Goal: Task Accomplishment & Management: Use online tool/utility

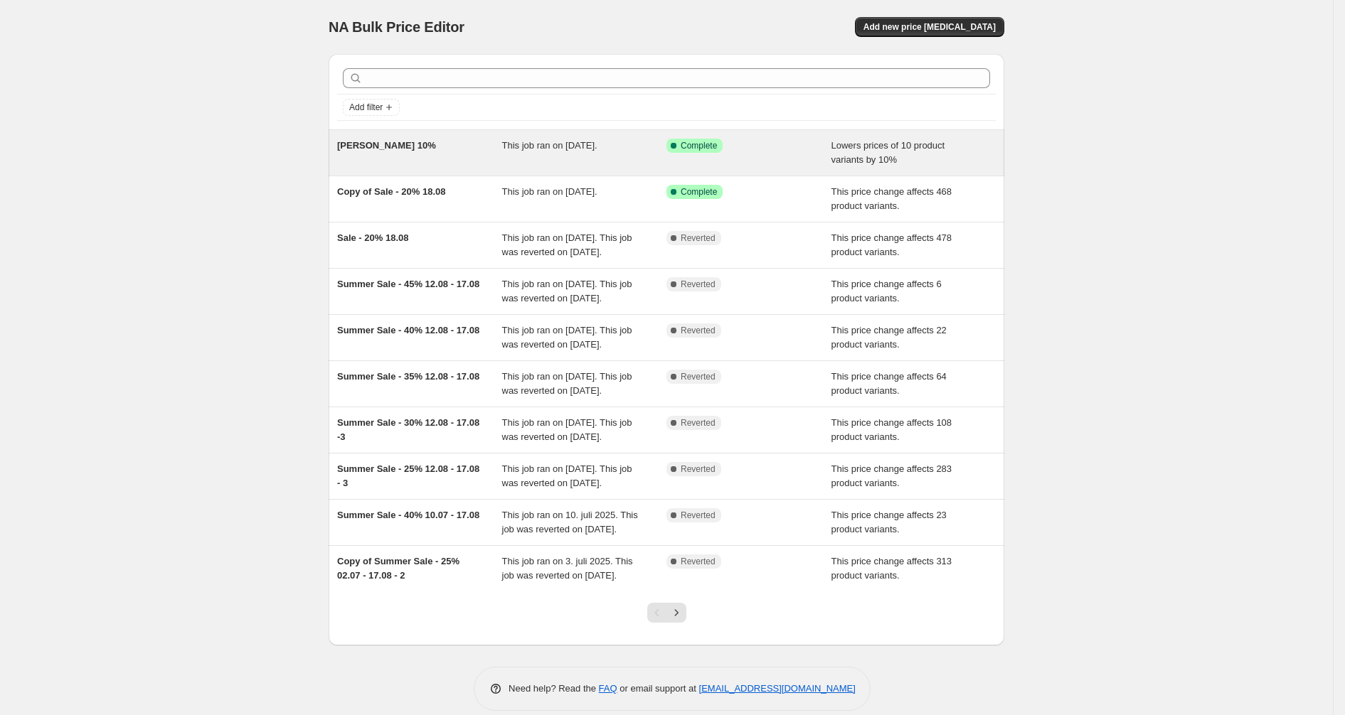
click at [368, 149] on span "[PERSON_NAME] 10%" at bounding box center [386, 145] width 99 height 11
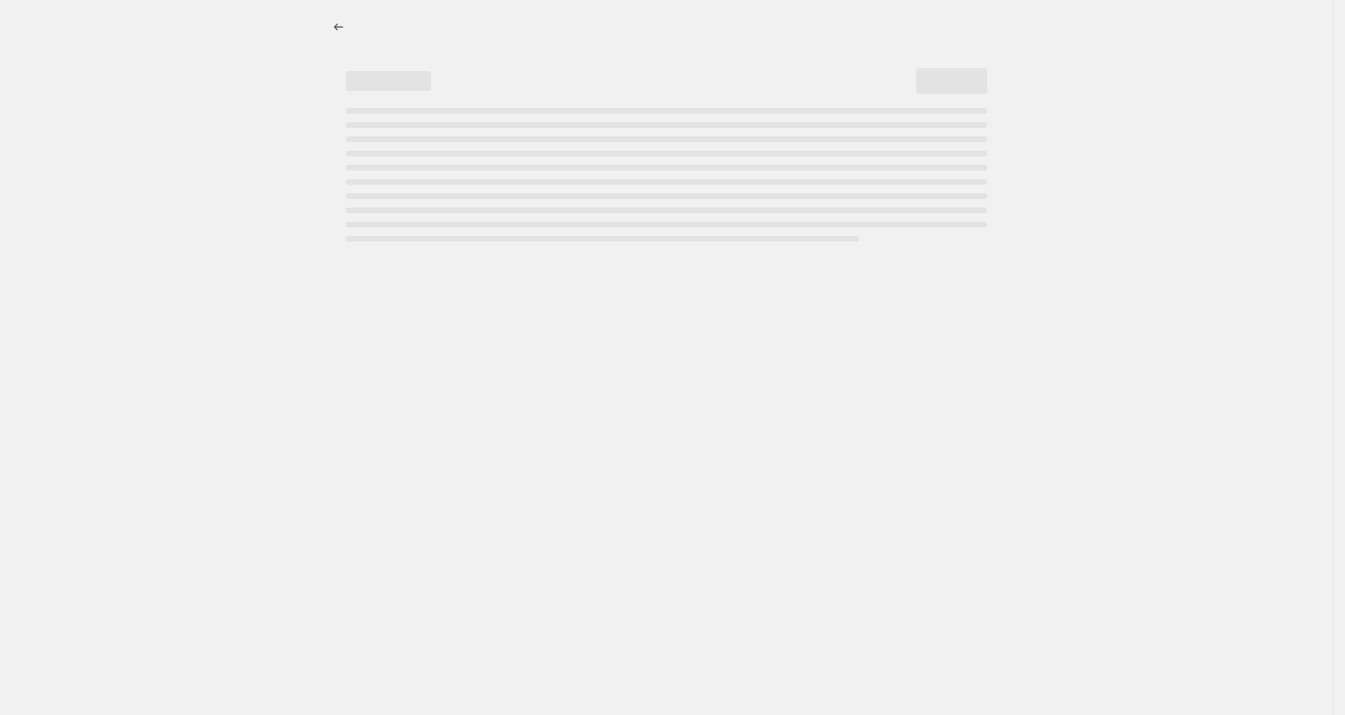
select select "percentage"
select select "no_change"
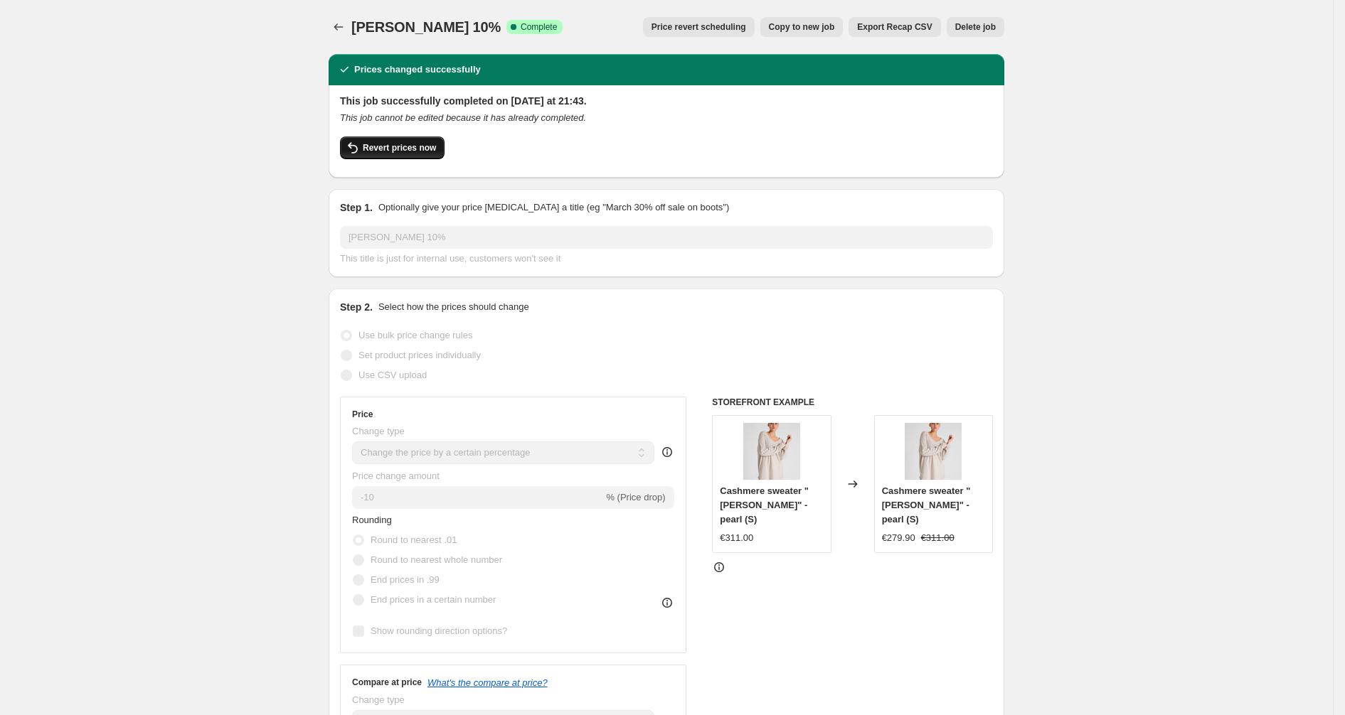
click at [413, 154] on button "Revert prices now" at bounding box center [392, 148] width 105 height 23
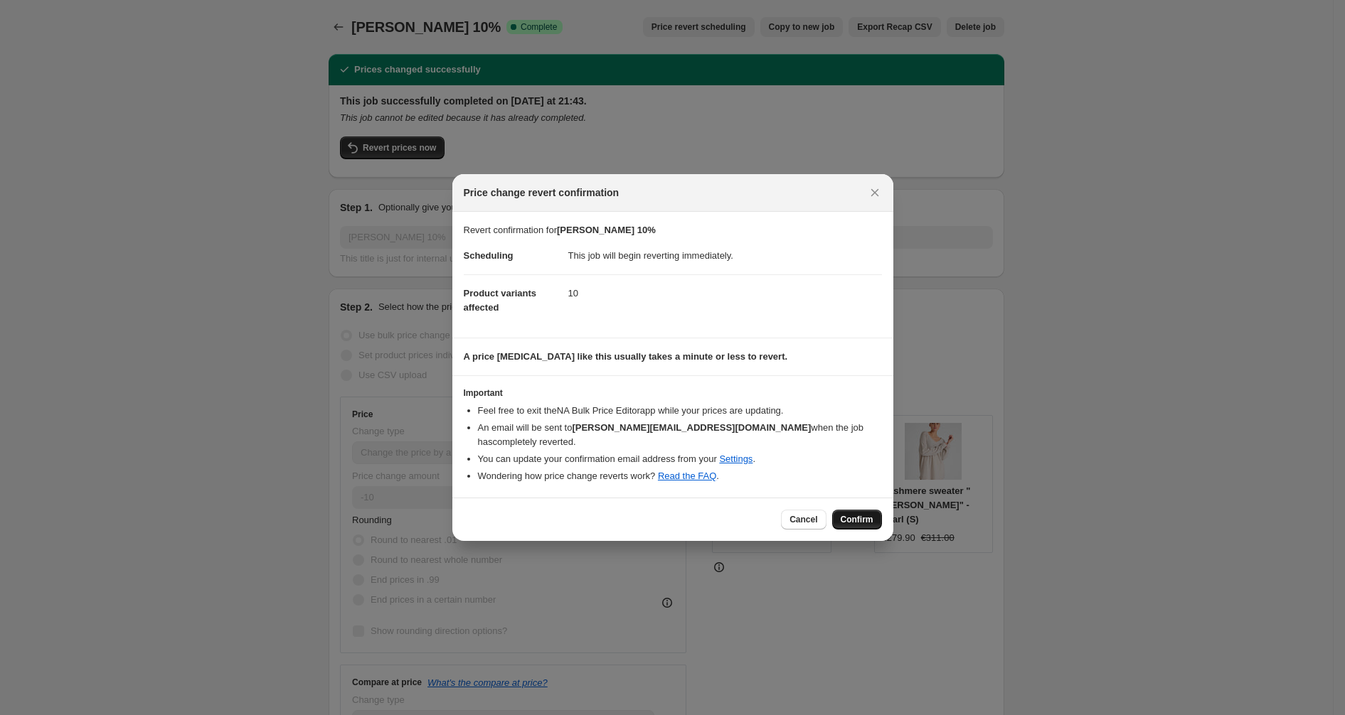
click at [853, 514] on span "Confirm" at bounding box center [857, 519] width 33 height 11
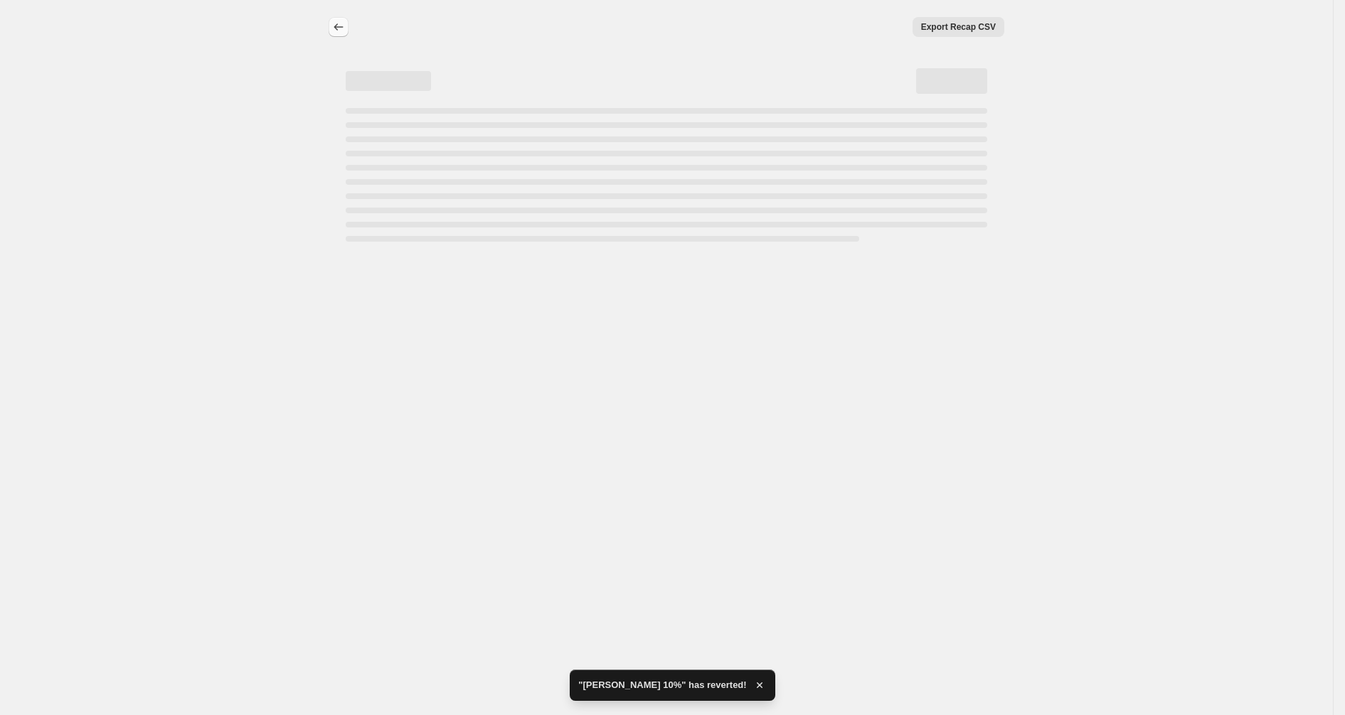
select select "percentage"
select select "no_change"
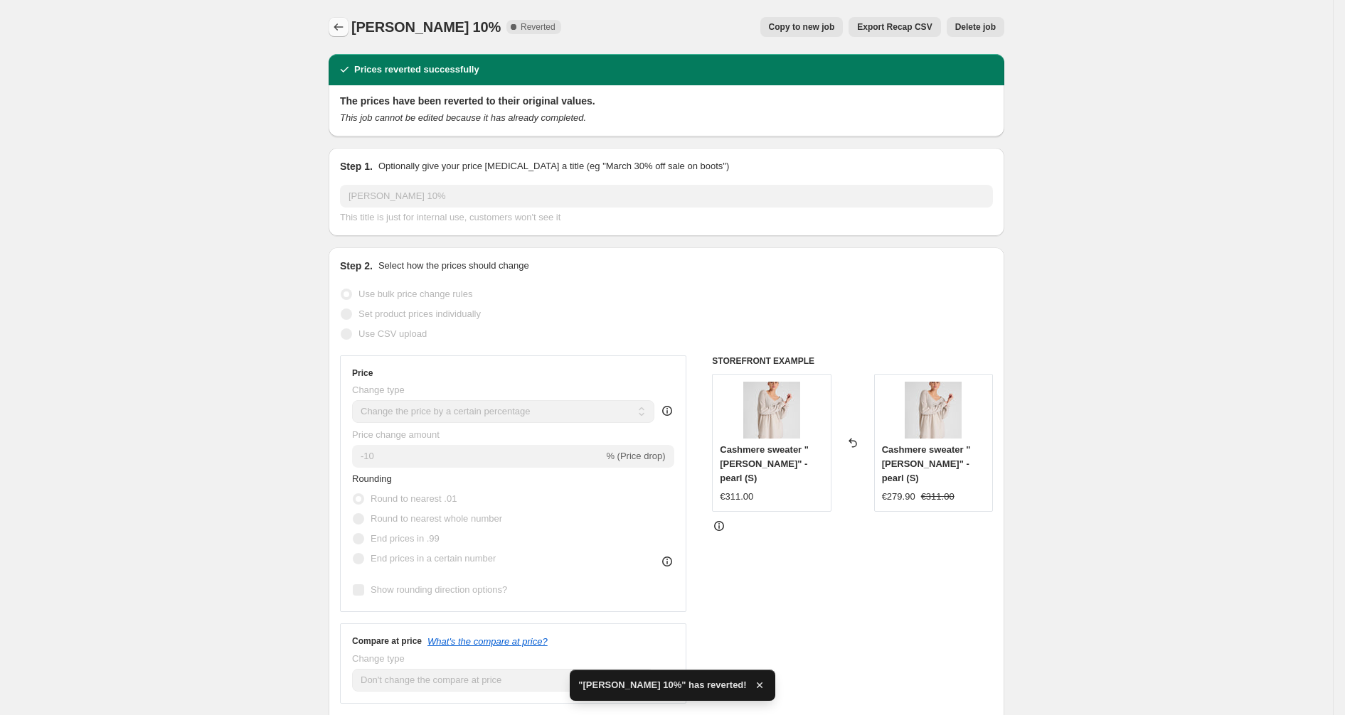
click at [348, 31] on button "Price change jobs" at bounding box center [339, 27] width 20 height 20
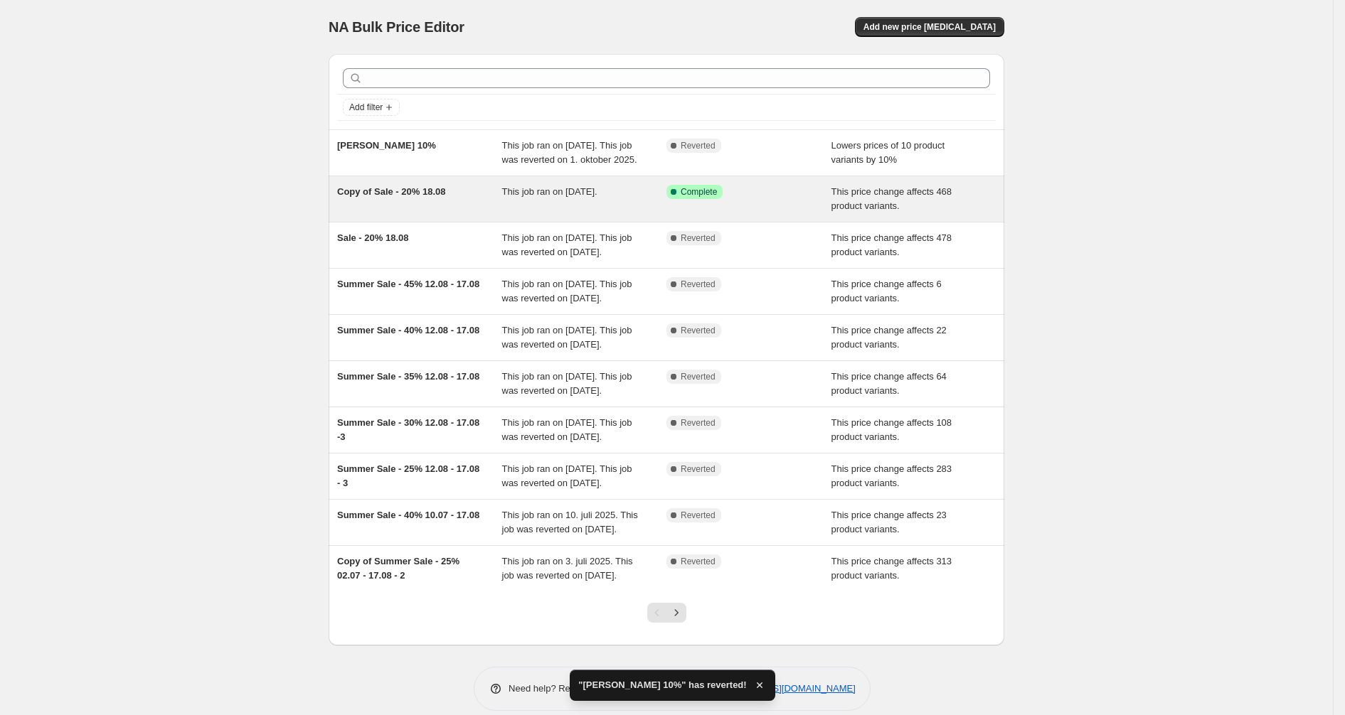
click at [397, 212] on div "Copy of Sale - 20% 18.08" at bounding box center [419, 199] width 165 height 28
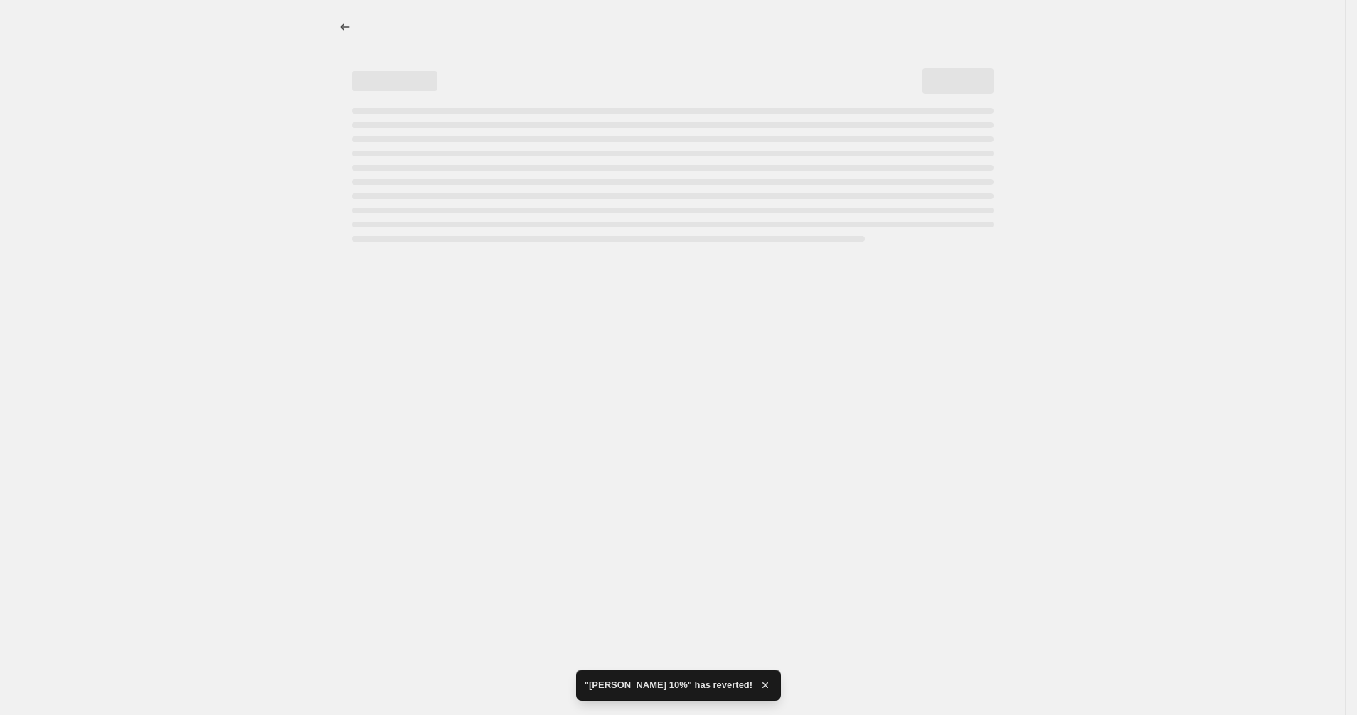
select select "pcap"
select select "no_change"
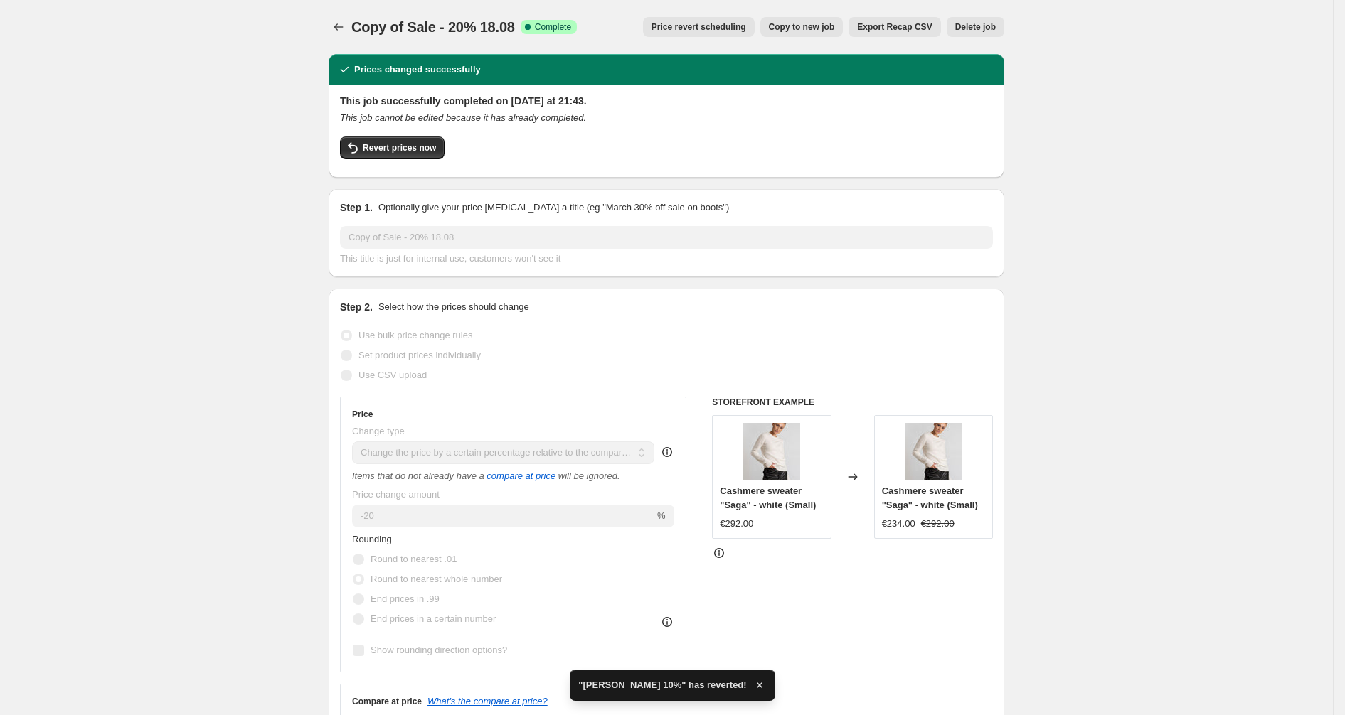
click at [458, 28] on span "Copy of Sale - 20% 18.08" at bounding box center [433, 27] width 164 height 16
copy span "Copy of Sale - 20% 18.08"
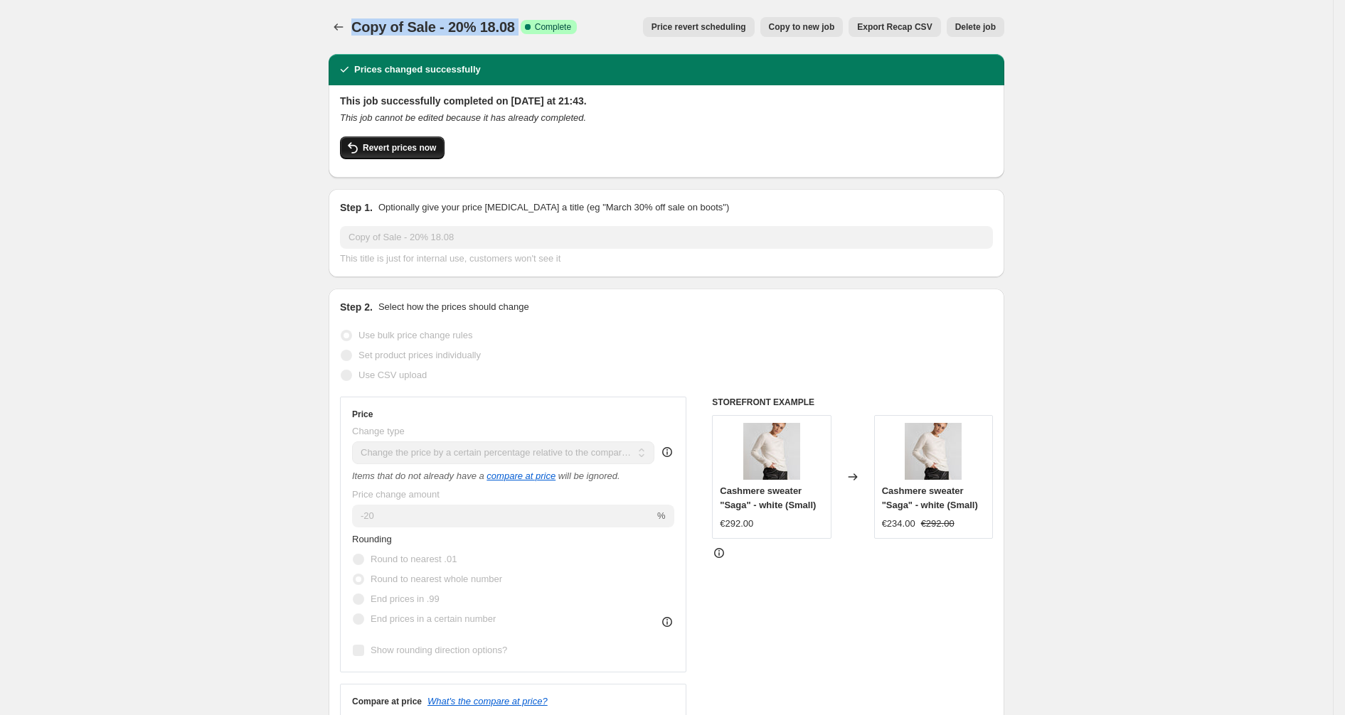
click at [394, 146] on span "Revert prices now" at bounding box center [399, 147] width 73 height 11
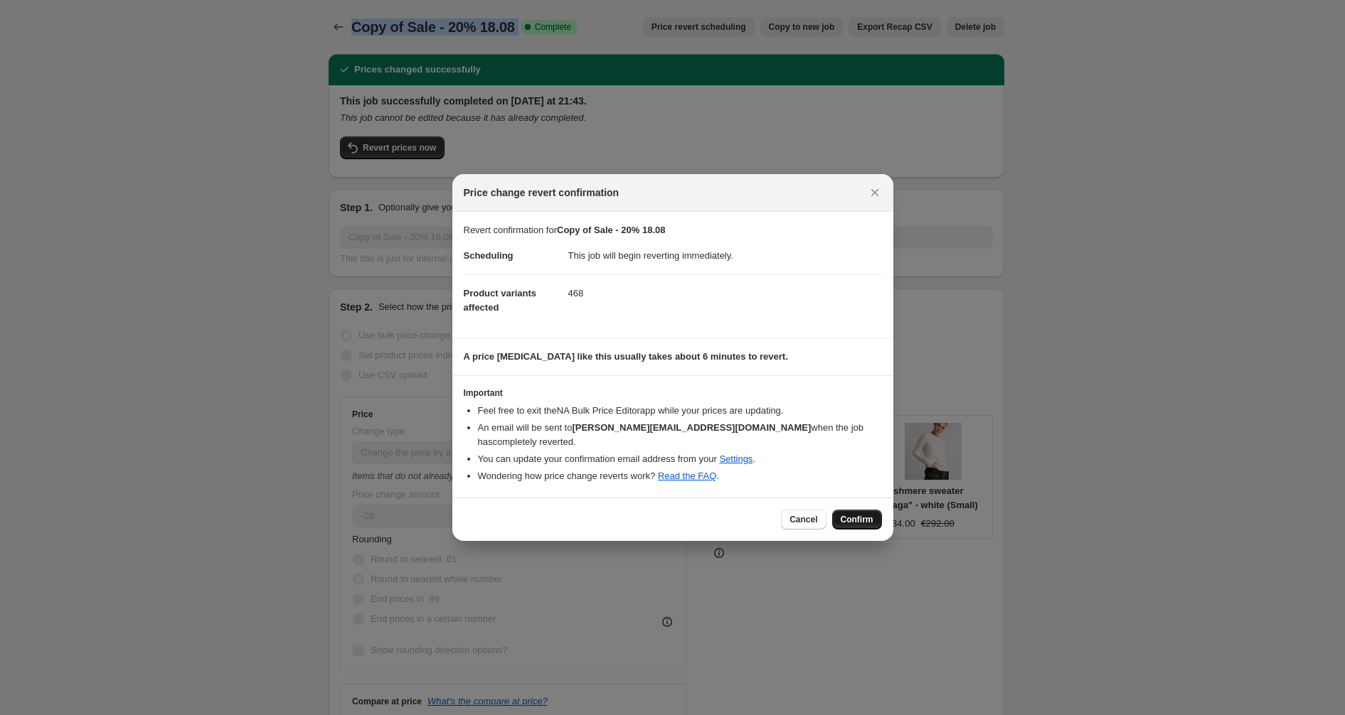
click at [857, 514] on span "Confirm" at bounding box center [857, 519] width 33 height 11
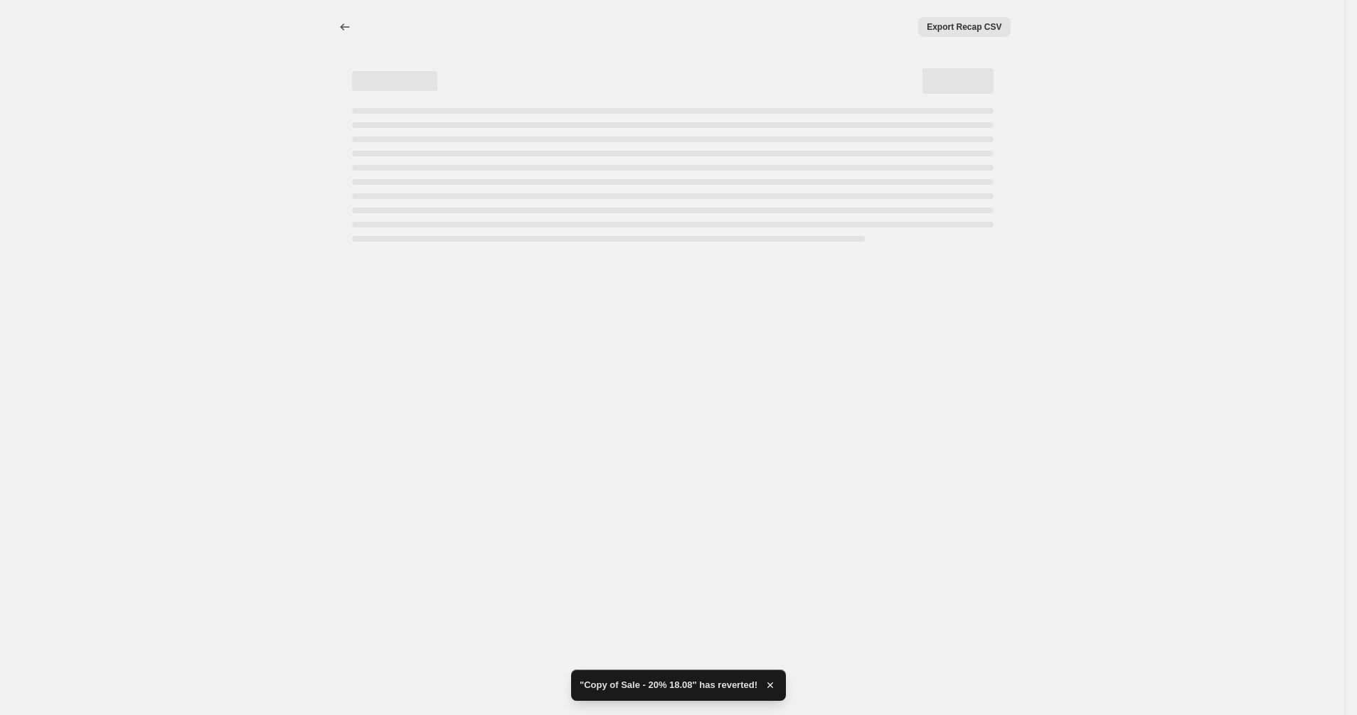
select select "pcap"
select select "no_change"
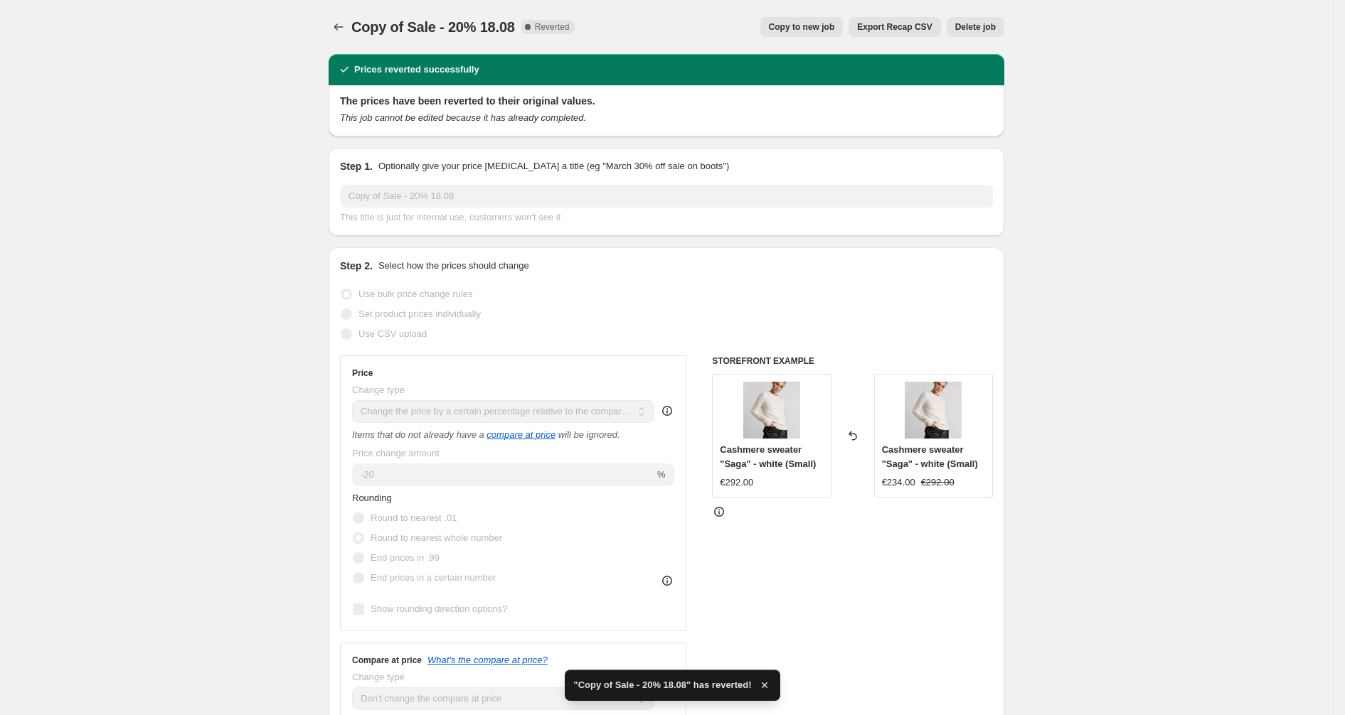
click at [798, 26] on span "Copy to new job" at bounding box center [802, 26] width 66 height 11
select select "pcap"
select select "no_change"
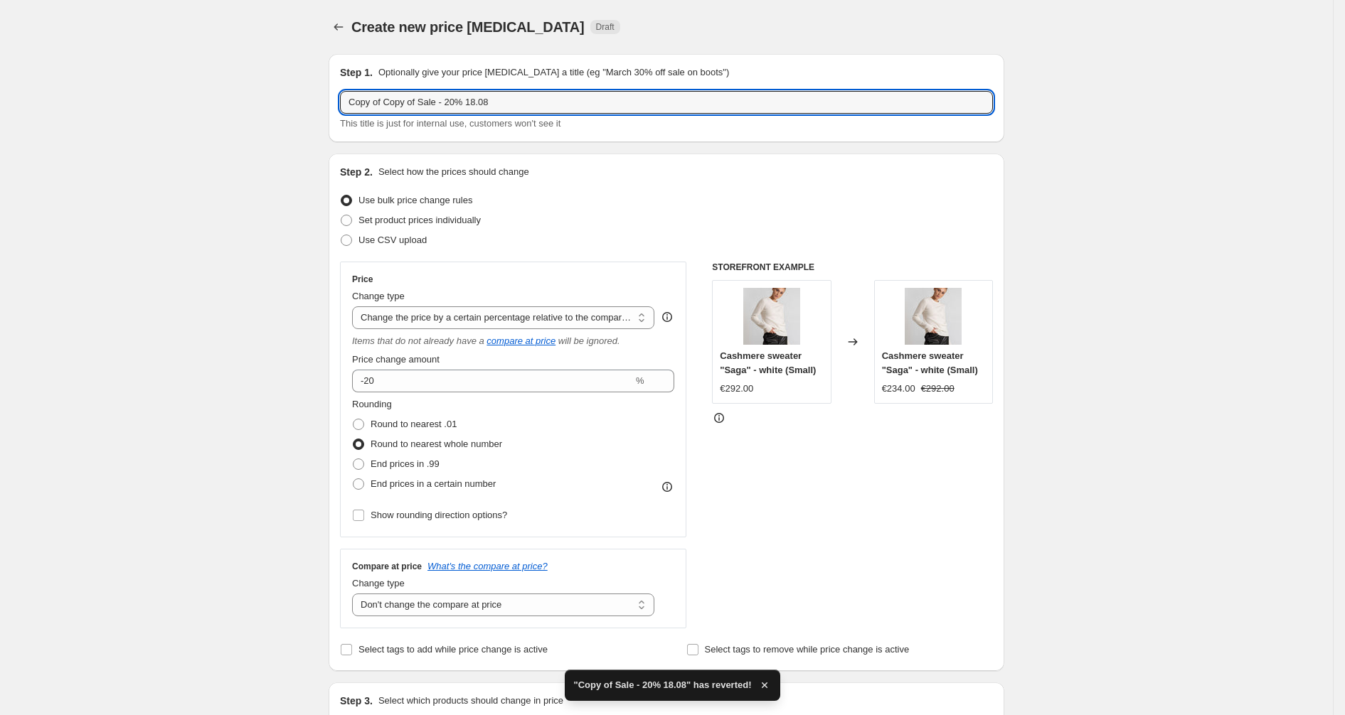
drag, startPoint x: 430, startPoint y: 102, endPoint x: 249, endPoint y: 70, distance: 183.4
type input "Sale - 20% 18.08"
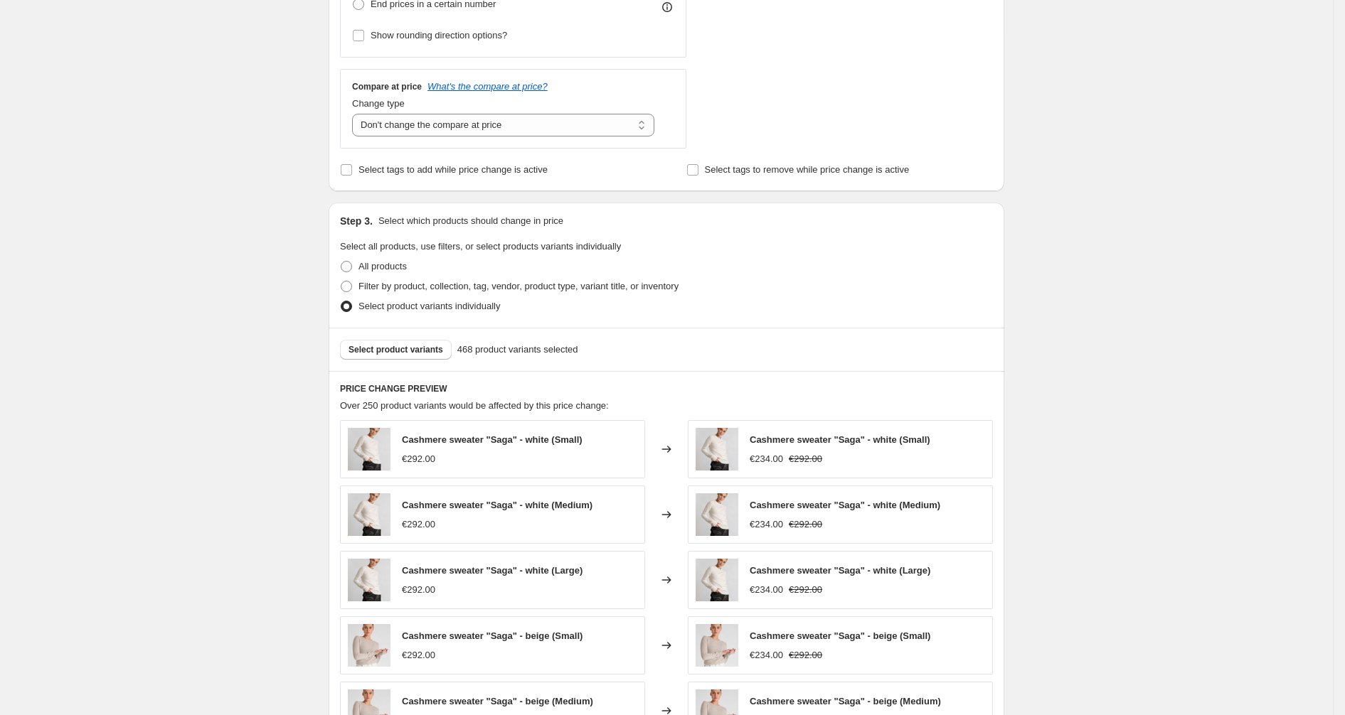
scroll to position [557, 0]
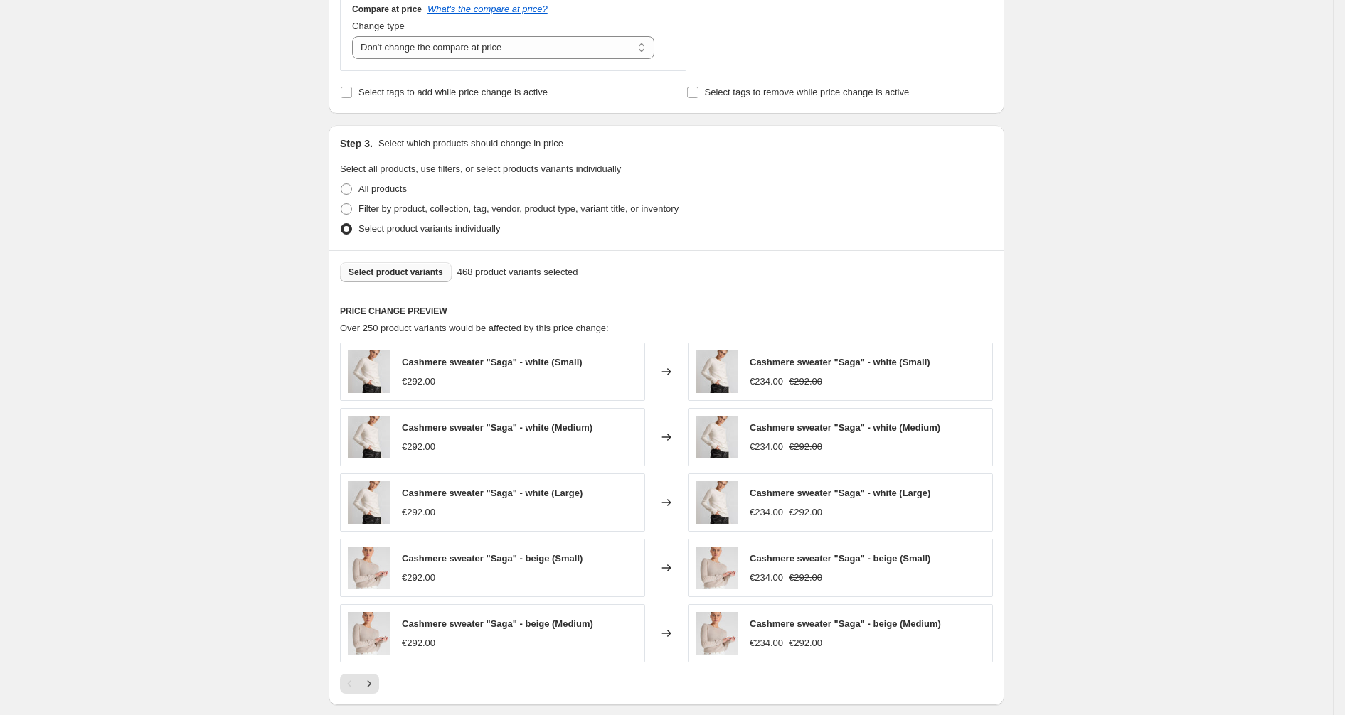
click at [401, 272] on span "Select product variants" at bounding box center [395, 272] width 95 height 11
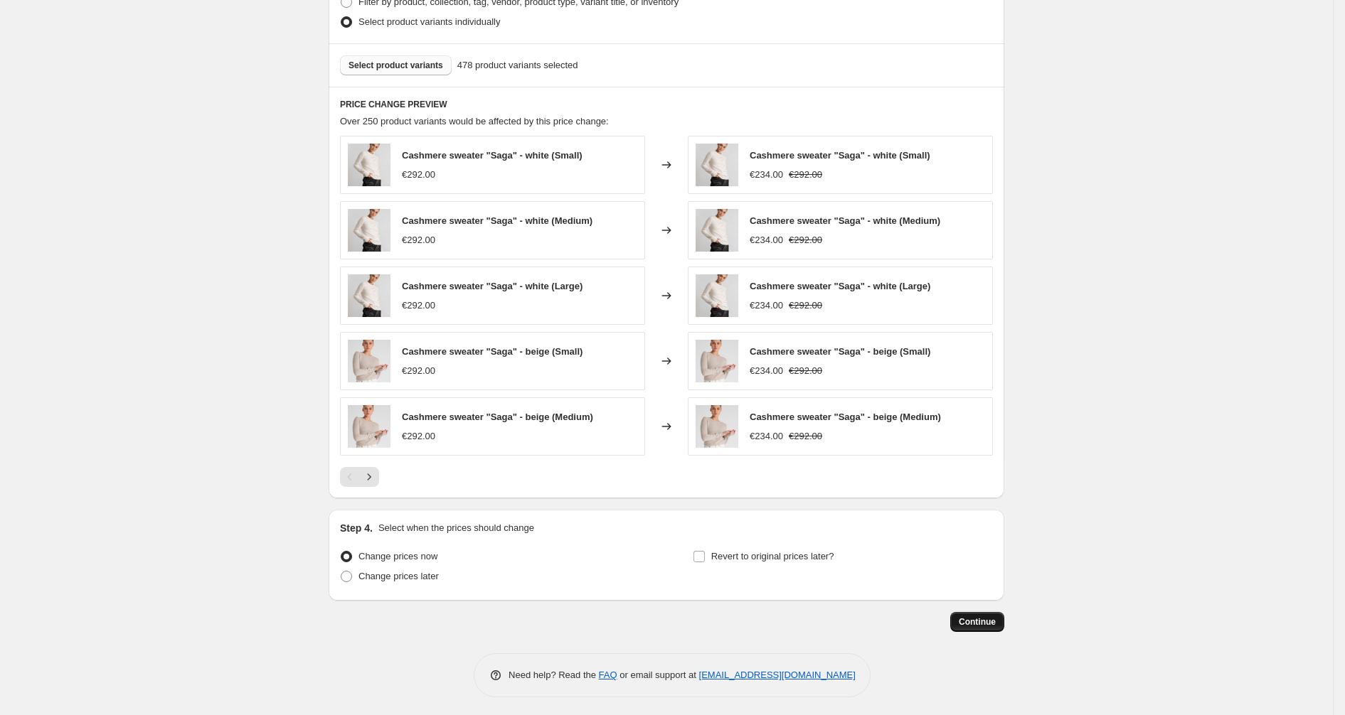
click at [986, 623] on span "Continue" at bounding box center [977, 622] width 37 height 11
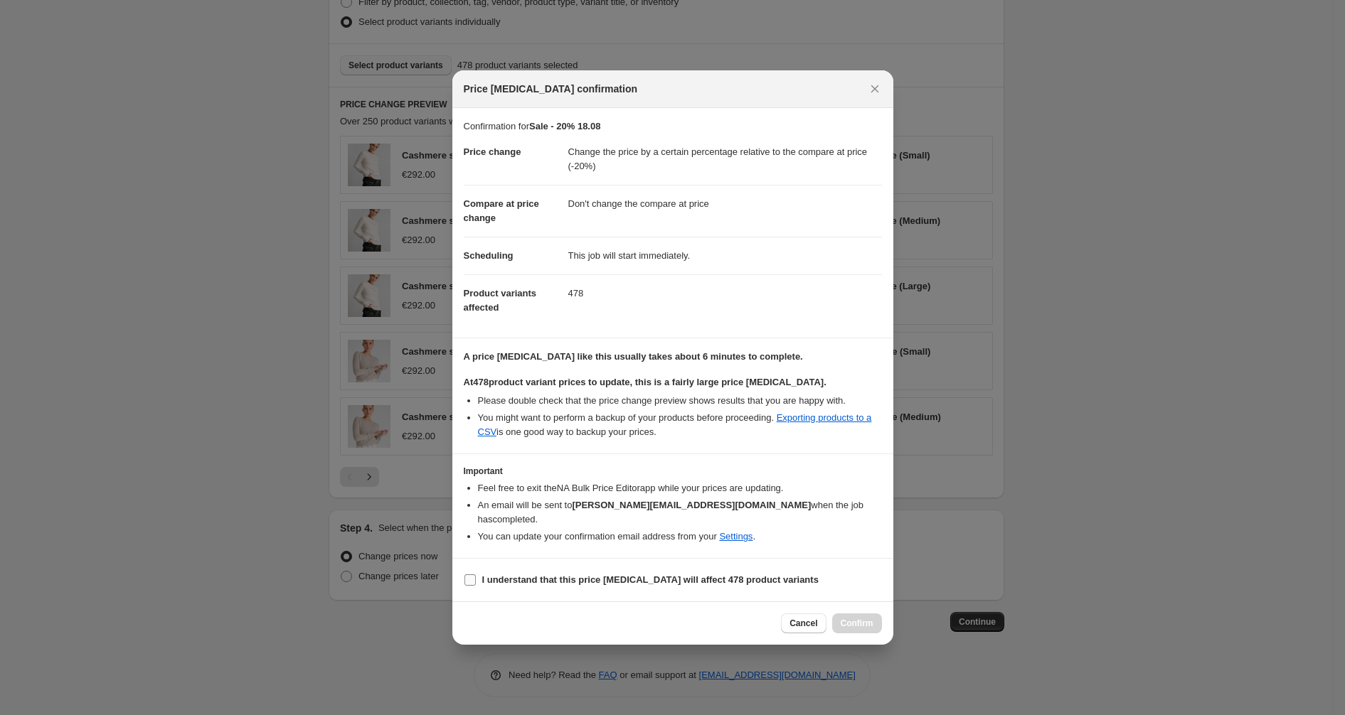
click at [473, 575] on input "I understand that this price [MEDICAL_DATA] will affect 478 product variants" at bounding box center [469, 580] width 11 height 11
checkbox input "true"
click at [850, 618] on span "Confirm" at bounding box center [857, 623] width 33 height 11
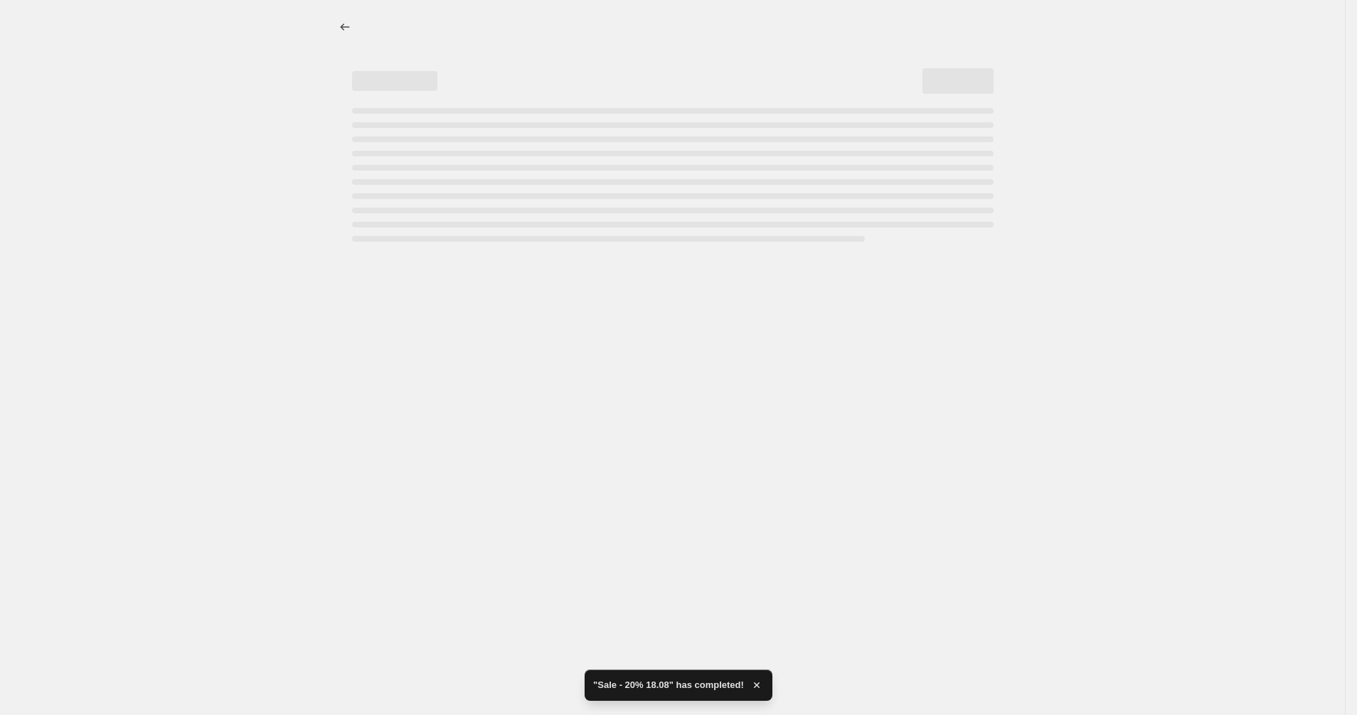
select select "pcap"
select select "no_change"
